Goal: Task Accomplishment & Management: Complete application form

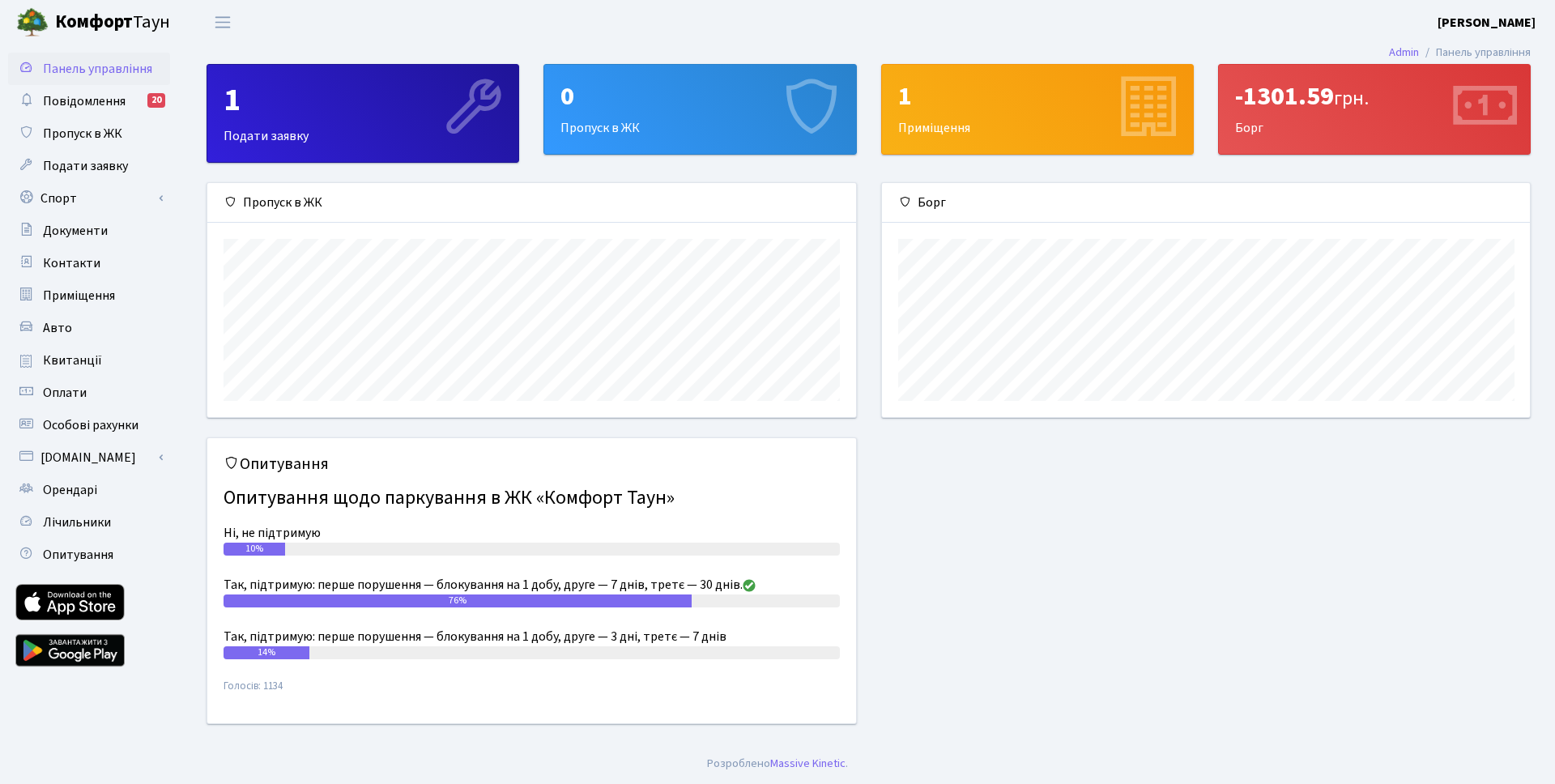
scroll to position [234, 648]
click at [681, 118] on div "0 Пропуск в ЖК" at bounding box center [700, 109] width 311 height 89
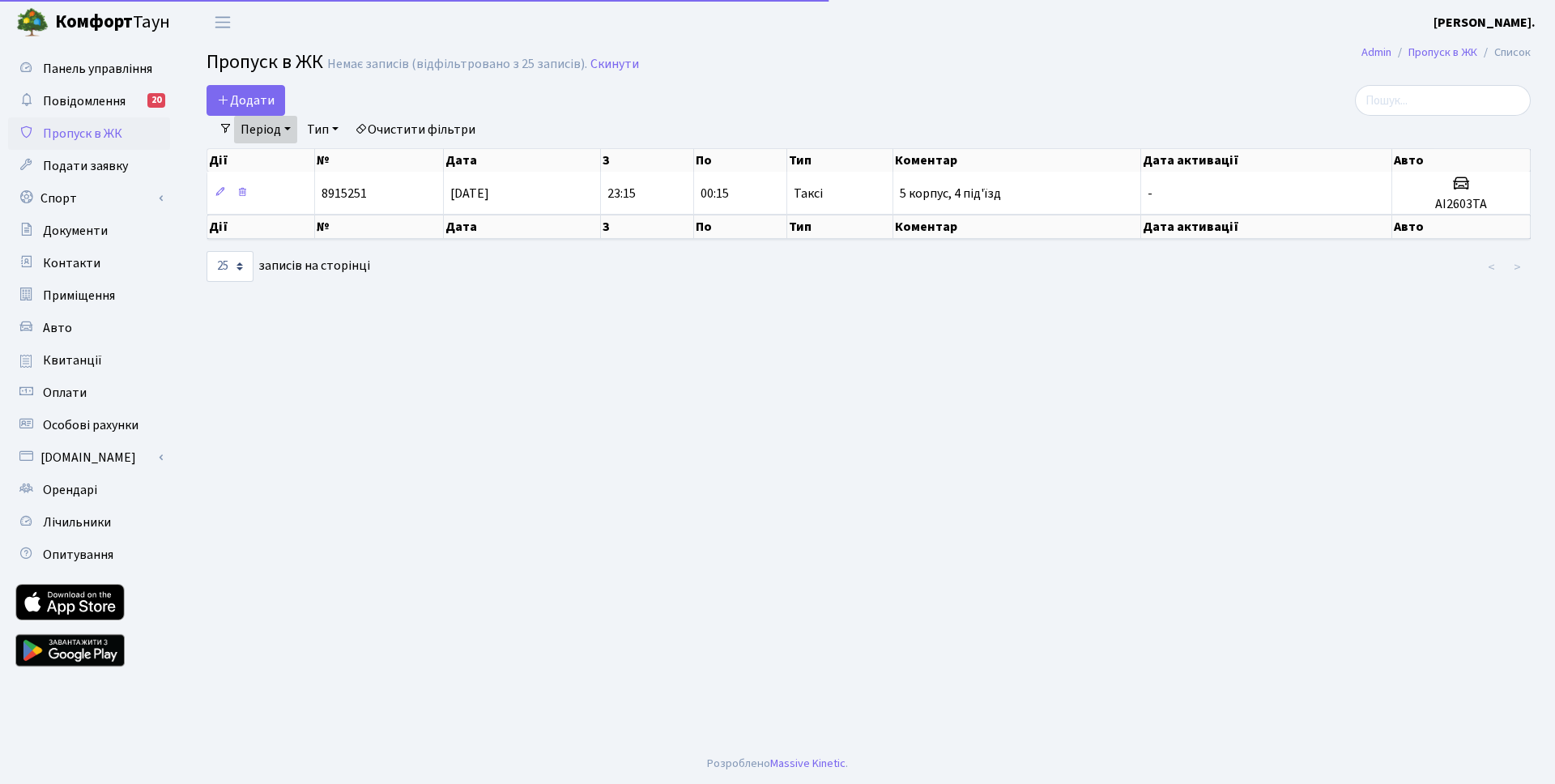
select select "25"
click at [272, 99] on span "Додати" at bounding box center [246, 100] width 58 height 18
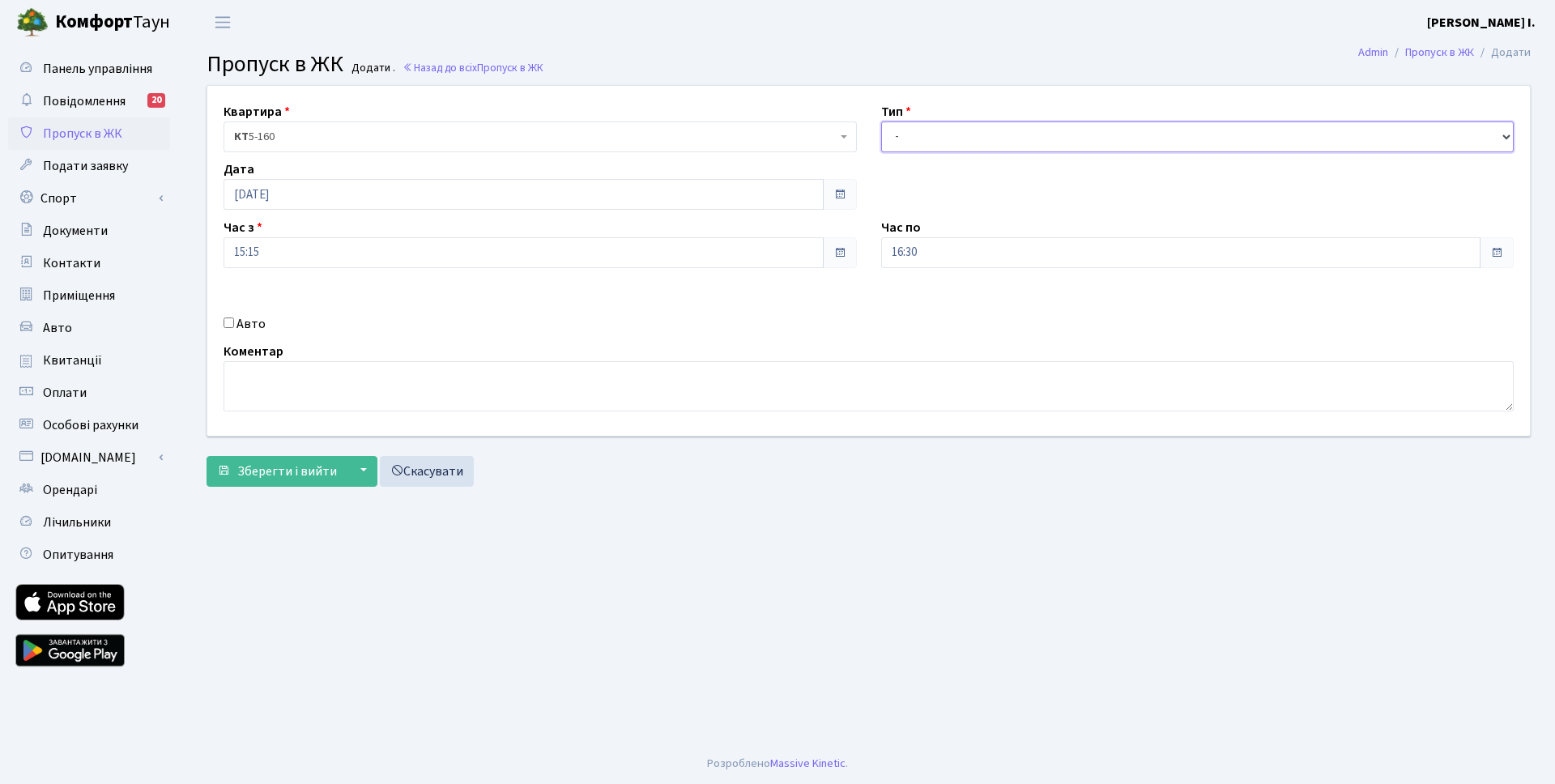
click at [973, 140] on select "- Доставка Таксі Гості Сервіс" at bounding box center [1198, 137] width 633 height 31
select select "1"
click at [881, 121] on select "- Доставка Таксі Гості Сервіс" at bounding box center [1198, 137] width 633 height 31
click at [228, 321] on input "Авто" at bounding box center [229, 323] width 11 height 11
checkbox input "true"
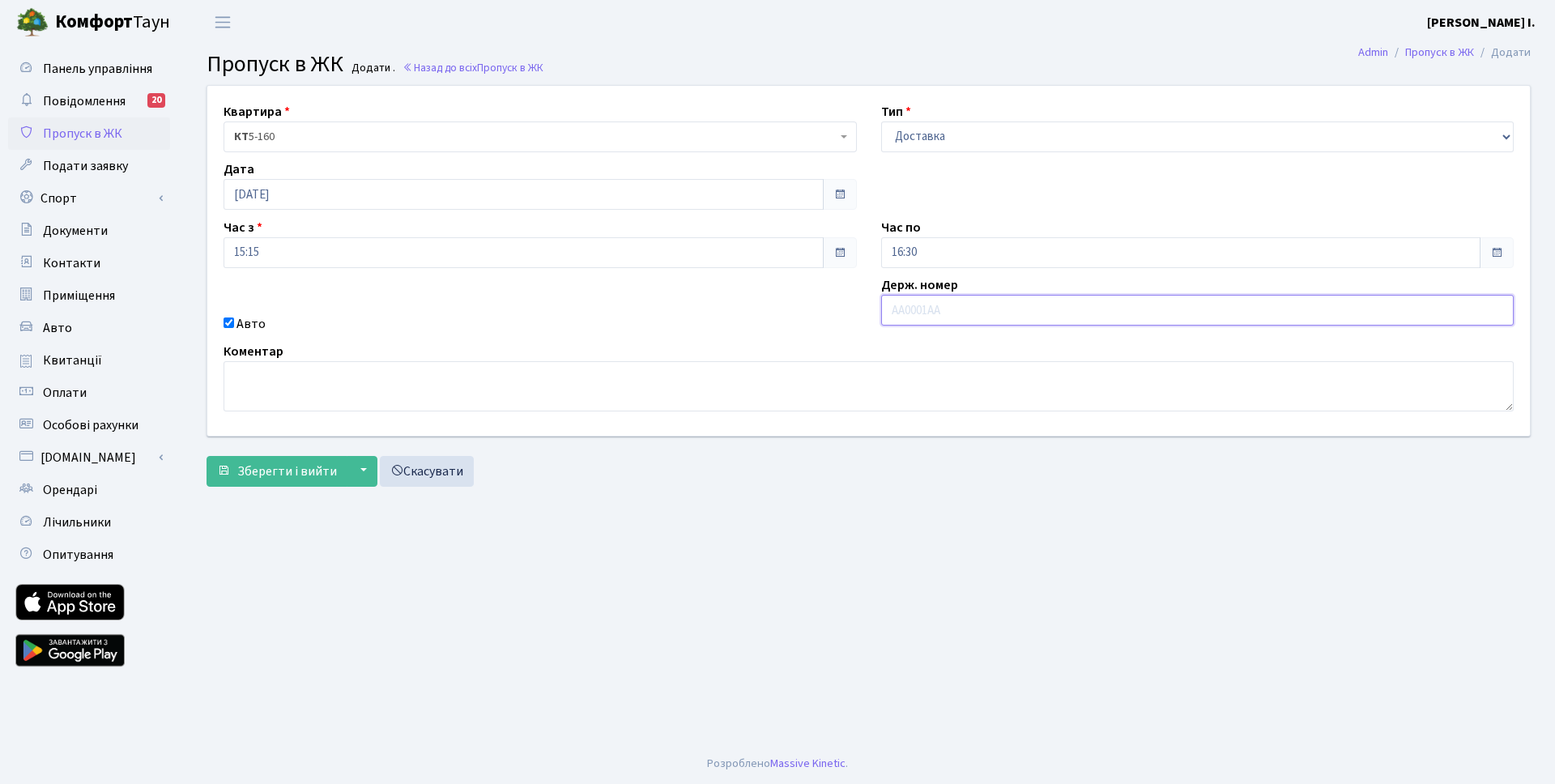
click at [926, 313] on input "text" at bounding box center [1198, 310] width 633 height 31
type input "KA2419II"
click at [263, 473] on span "Зберегти і вийти" at bounding box center [287, 471] width 100 height 18
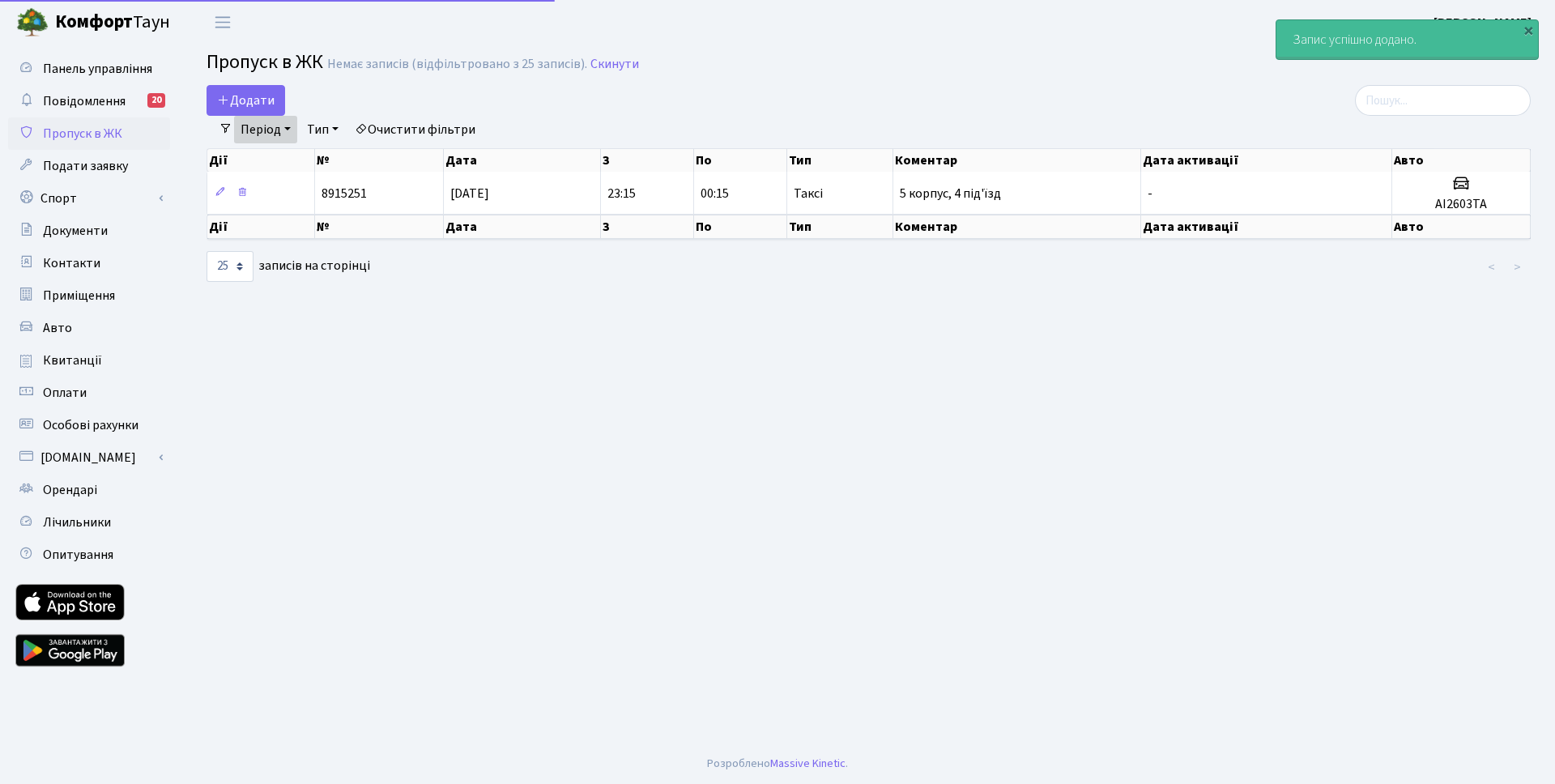
select select "25"
click at [293, 129] on link "Період" at bounding box center [266, 129] width 63 height 27
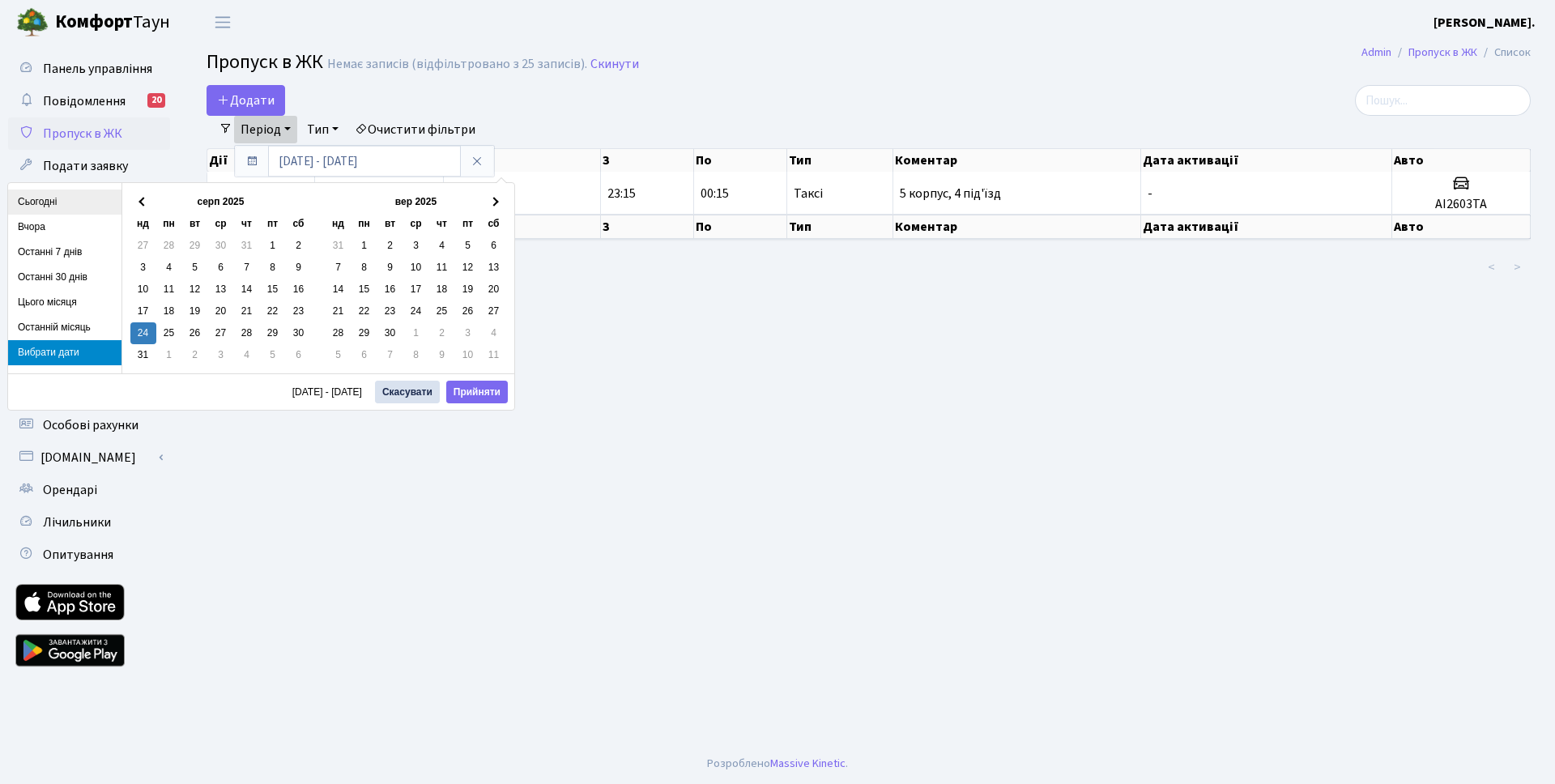
click at [47, 201] on li "Сьогодні" at bounding box center [64, 202] width 113 height 25
